Goal: Information Seeking & Learning: Learn about a topic

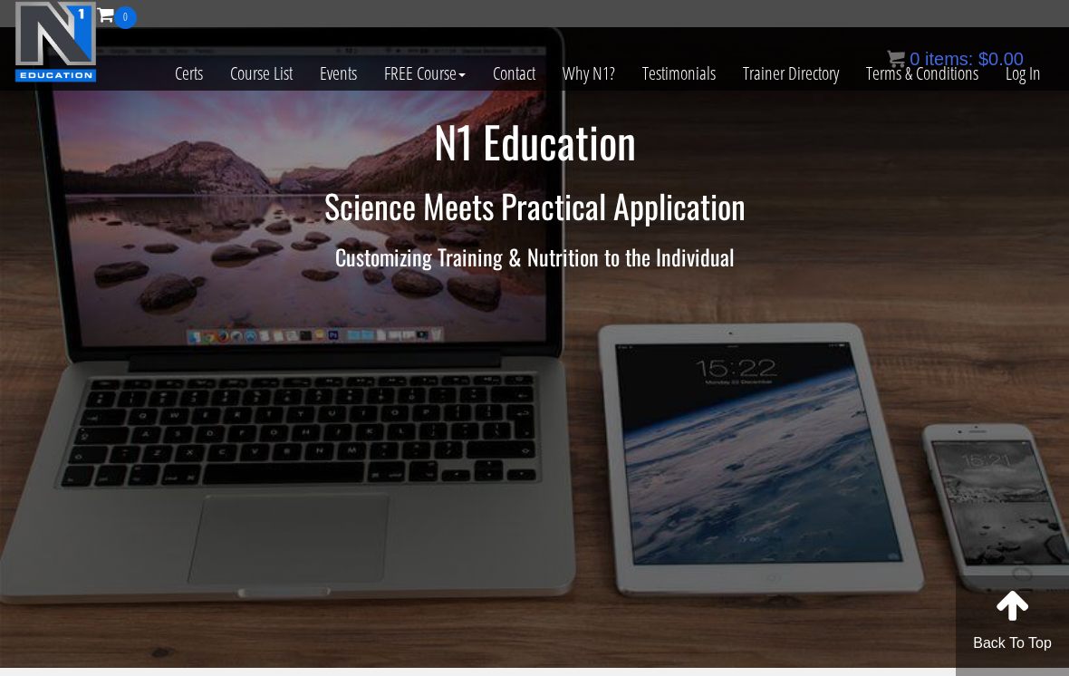
click at [742, 84] on link "Log In" at bounding box center [1023, 73] width 63 height 89
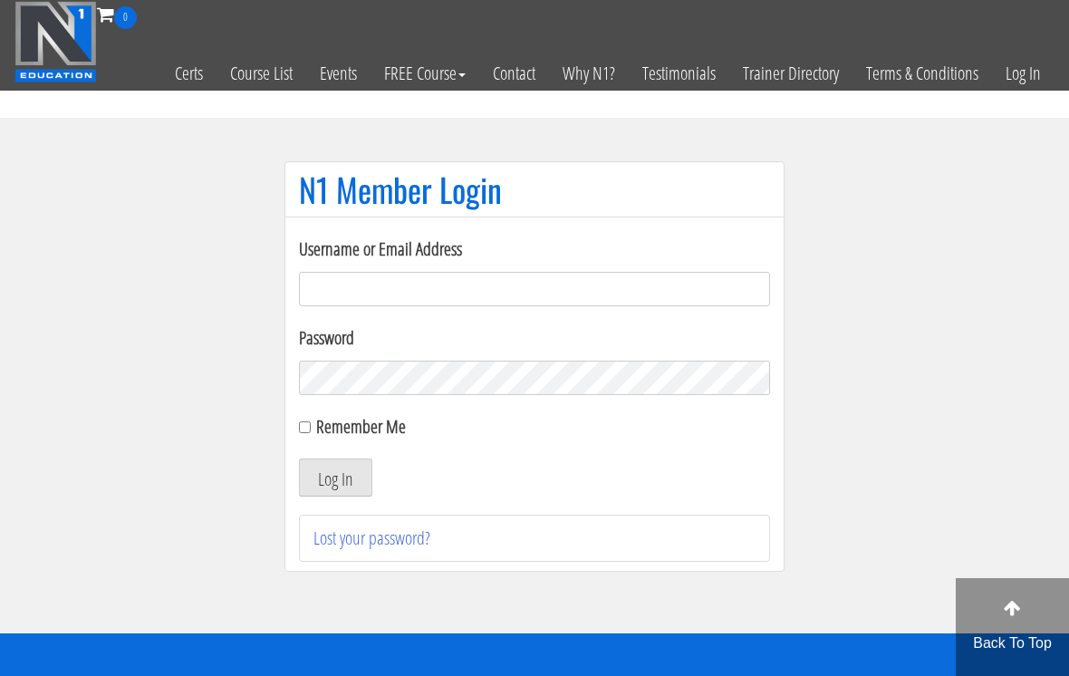
type input "info@macfitnesscoaching.com"
click at [335, 478] on button "Log In" at bounding box center [335, 477] width 73 height 38
click at [357, 494] on button "Log In" at bounding box center [335, 477] width 73 height 38
click at [365, 473] on button "Log In" at bounding box center [335, 477] width 73 height 38
click at [333, 485] on button "Log In" at bounding box center [335, 477] width 73 height 38
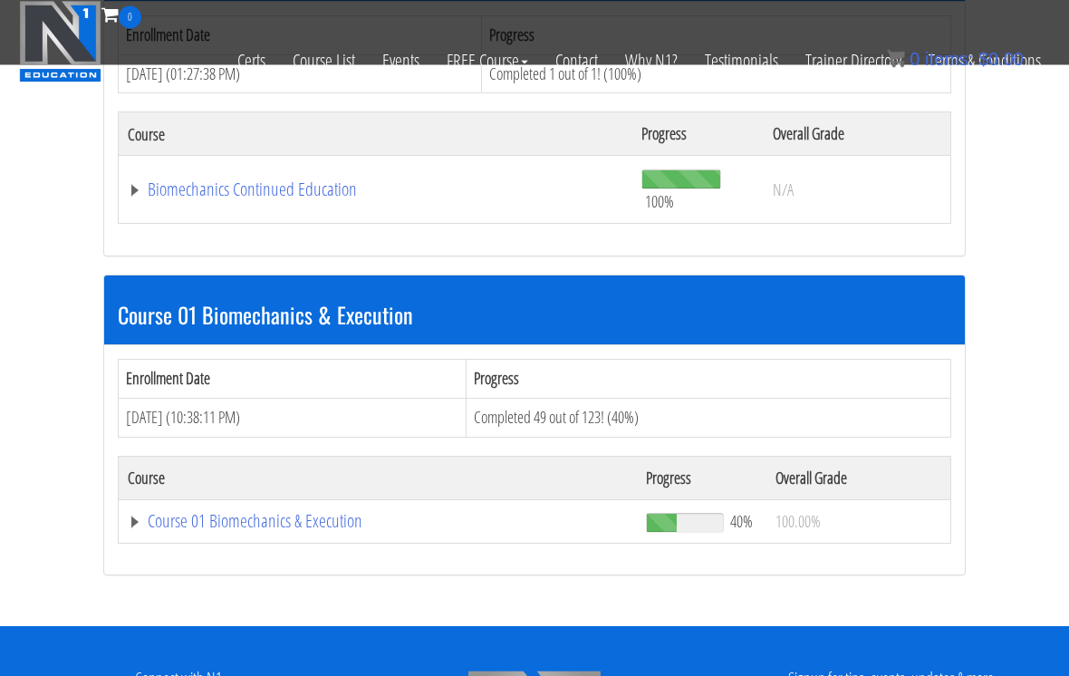
scroll to position [338, 0]
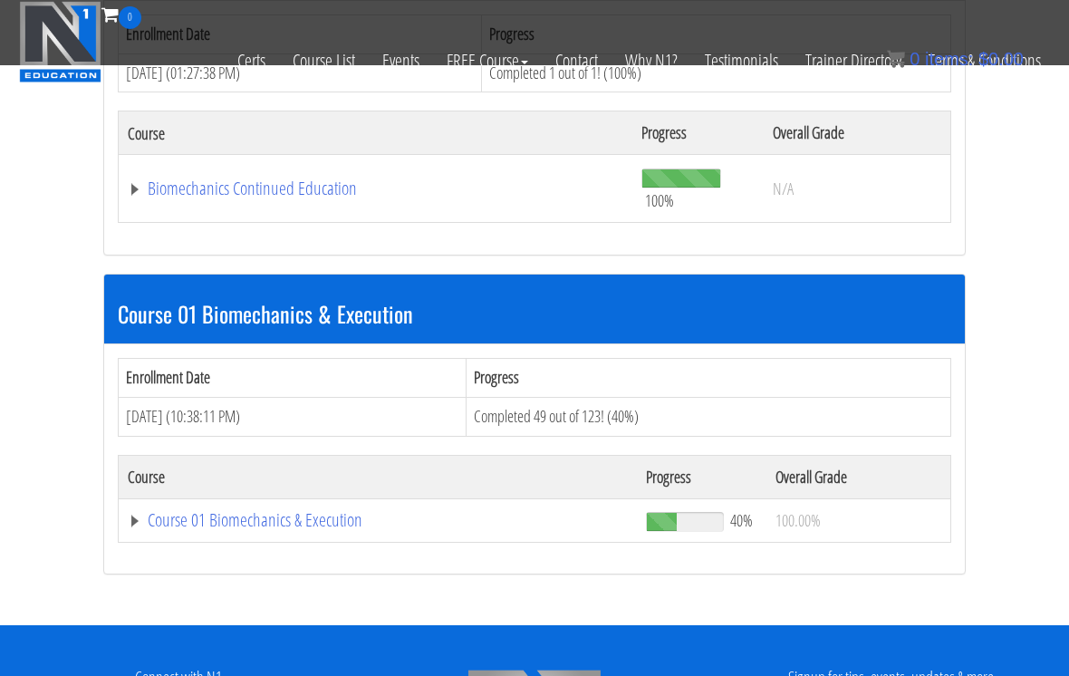
click at [300, 516] on div "Enrollment Date Progress [DATE] (10:38:11 PM) Completed 49 out of 123! (40%) Co…" at bounding box center [534, 458] width 861 height 229
click at [321, 197] on link "Course 01 Biomechanics & Execution" at bounding box center [376, 188] width 496 height 18
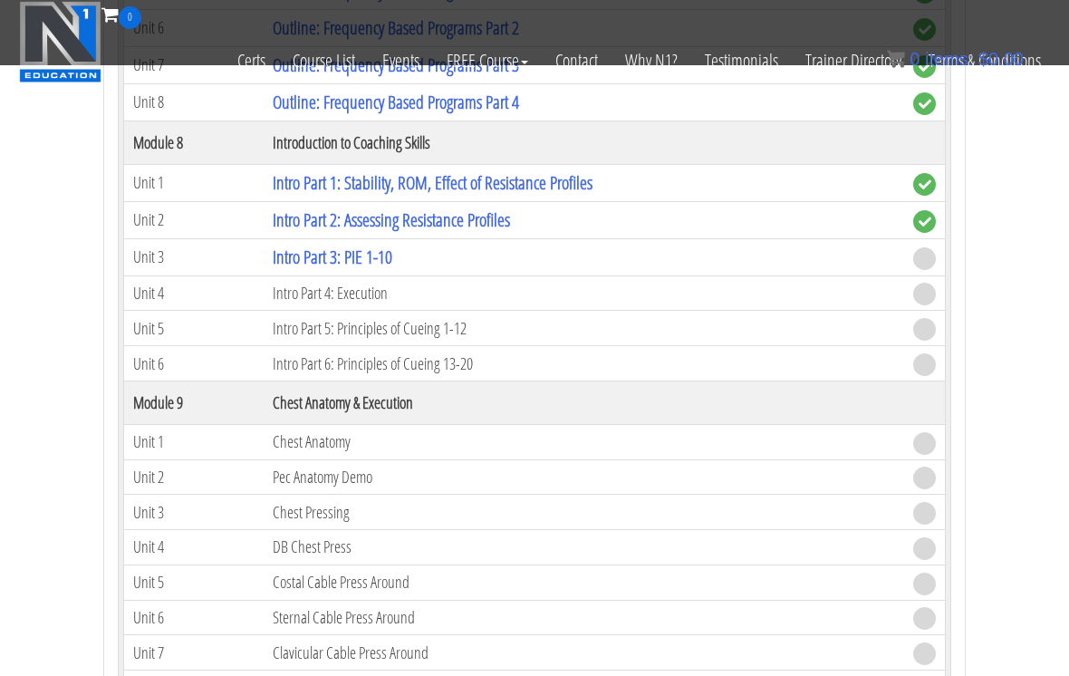
scroll to position [2840, 0]
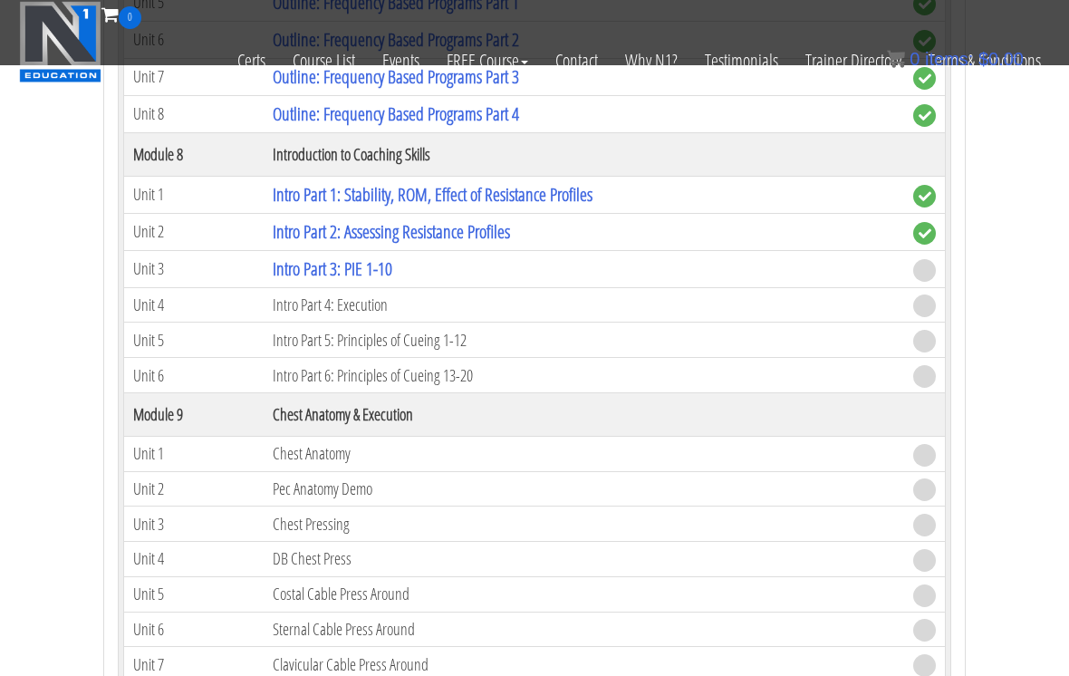
click at [392, 256] on link "Intro Part 3: PIE 1-10" at bounding box center [333, 268] width 120 height 24
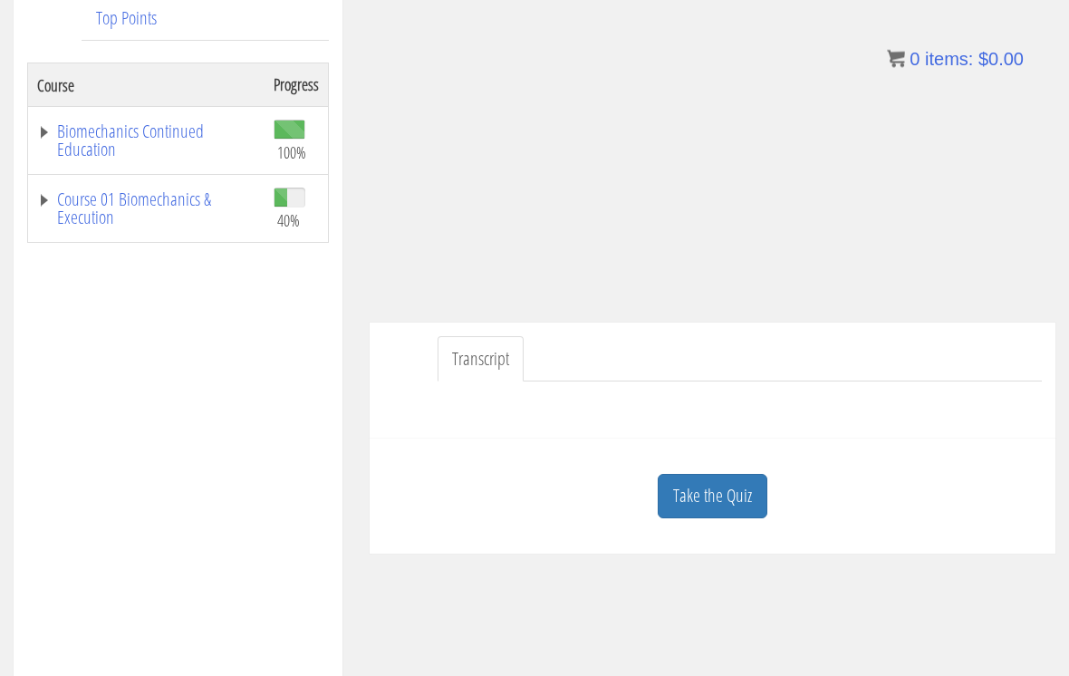
scroll to position [301, 0]
click at [689, 476] on link "Take the Quiz" at bounding box center [713, 496] width 110 height 44
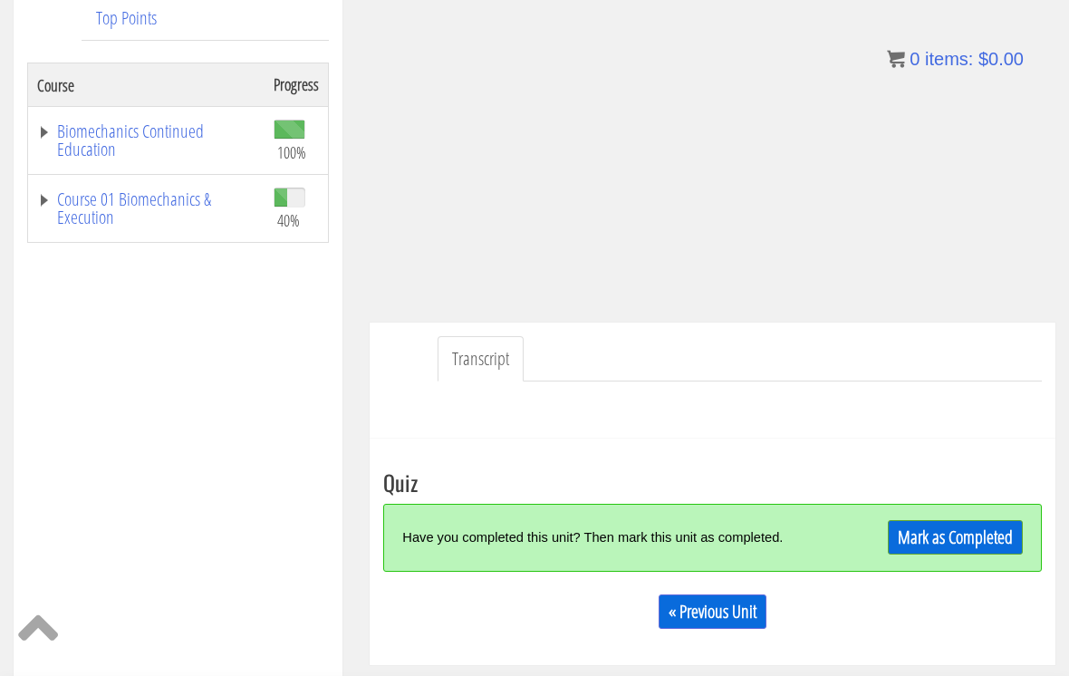
click at [909, 530] on link "Mark as Completed" at bounding box center [955, 537] width 135 height 34
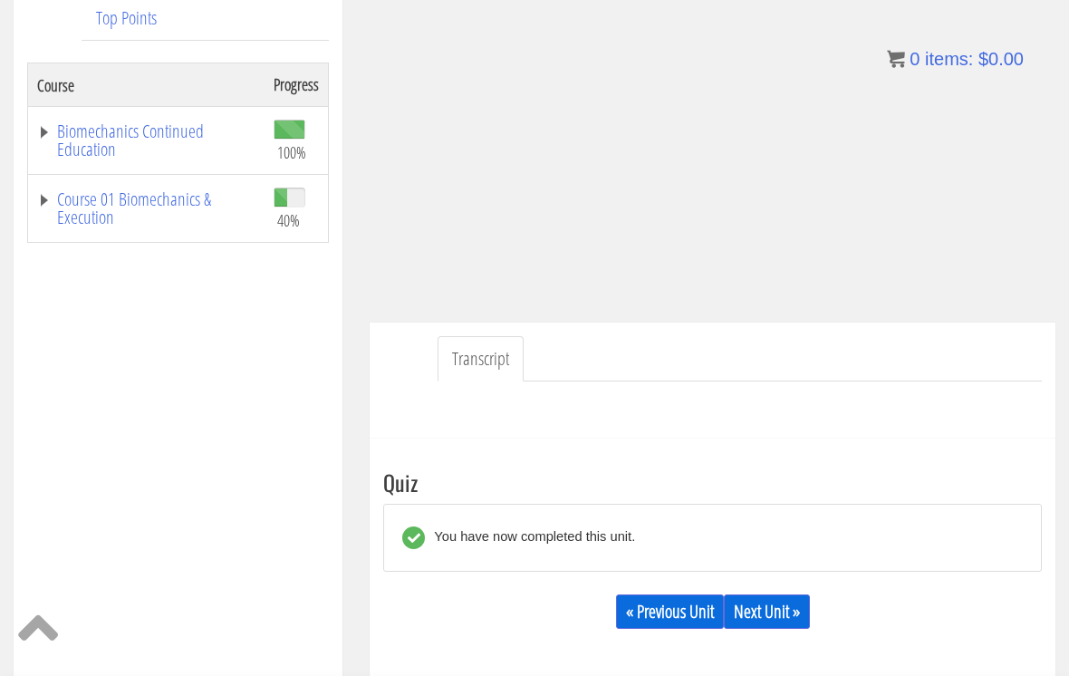
click at [778, 620] on link "Next Unit »" at bounding box center [767, 611] width 86 height 34
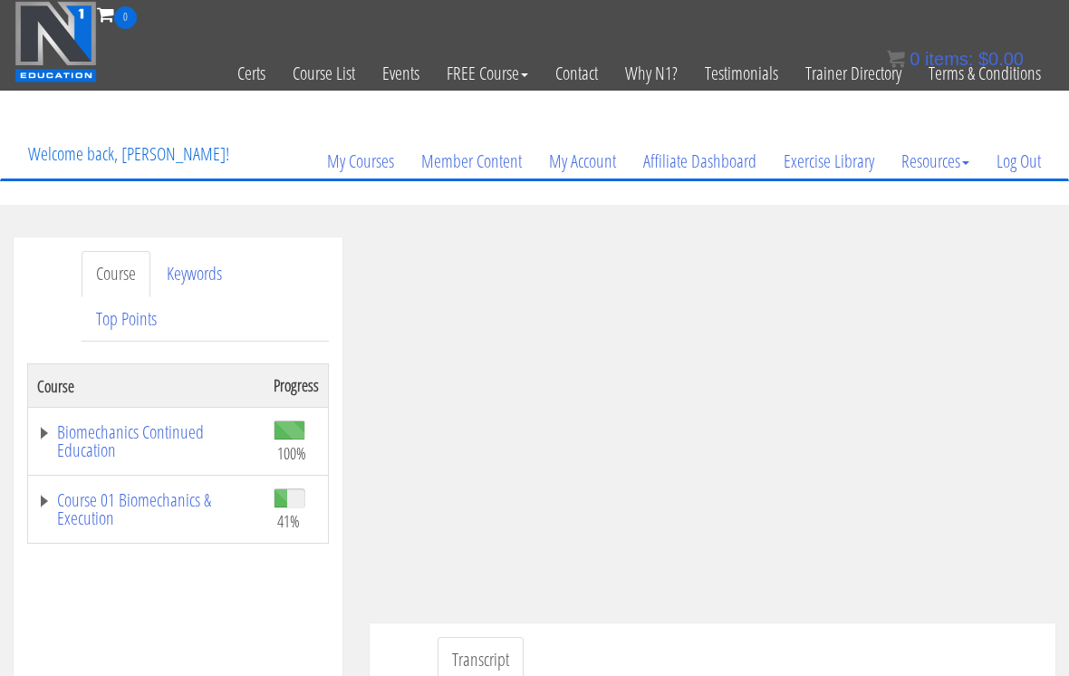
click at [140, 510] on link "Course 01 Biomechanics & Execution" at bounding box center [146, 509] width 218 height 36
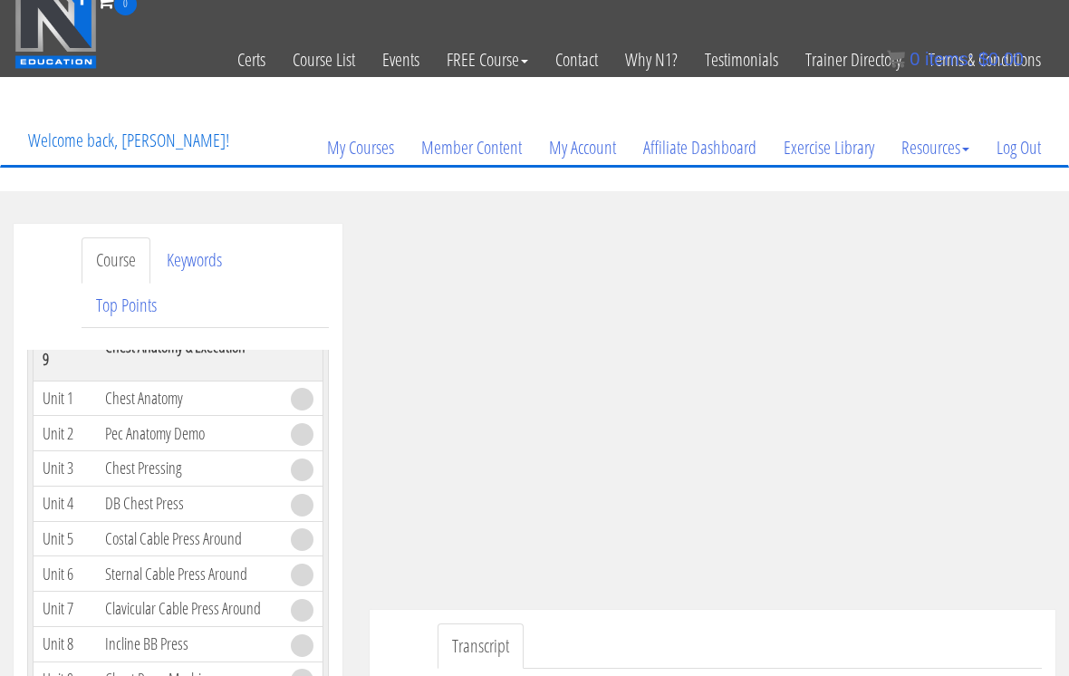
scroll to position [9, 0]
